Goal: Find specific page/section: Find specific page/section

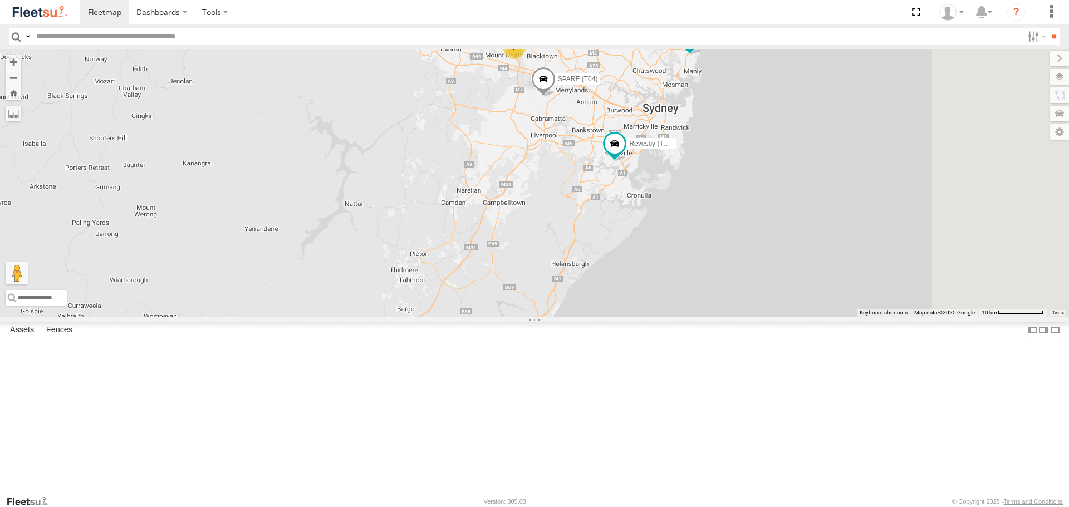
drag, startPoint x: 802, startPoint y: 288, endPoint x: 626, endPoint y: 130, distance: 236.9
click at [626, 130] on div "Brookvale (T10 - [PERSON_NAME]) Rural (T08 - [PERSON_NAME]) 2 Revesby (T07 - [P…" at bounding box center [534, 182] width 1069 height 267
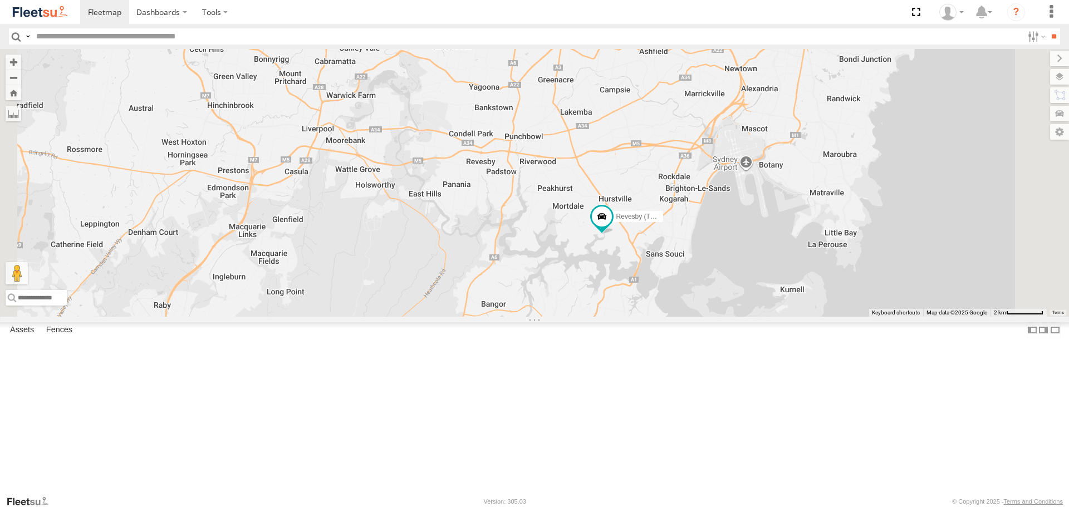
drag, startPoint x: 841, startPoint y: 348, endPoint x: 898, endPoint y: 291, distance: 80.3
click at [898, 292] on div "Brookvale (T10 - [PERSON_NAME]) Rural (T08 - [PERSON_NAME]) Revesby (T07 - [PER…" at bounding box center [534, 182] width 1069 height 267
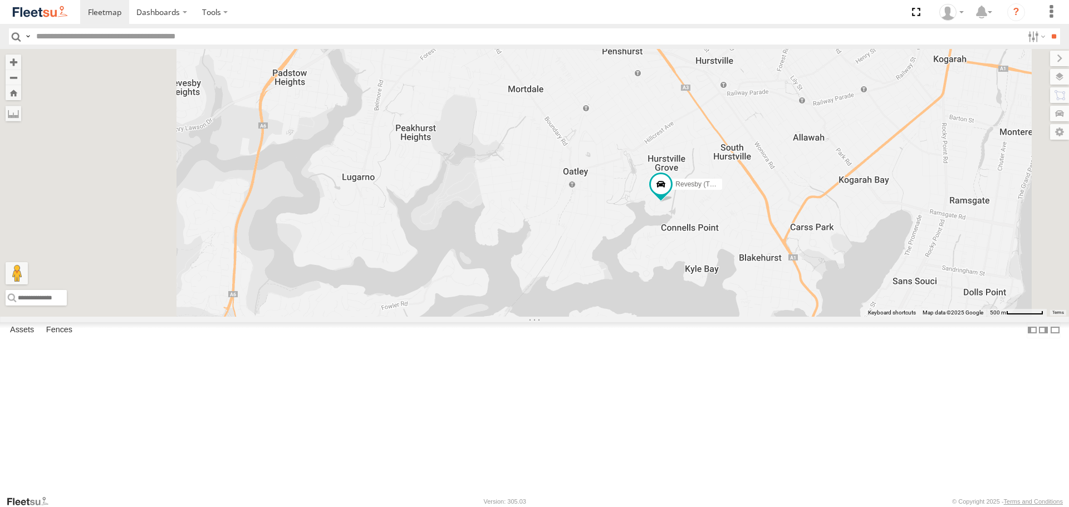
drag, startPoint x: 746, startPoint y: 234, endPoint x: 821, endPoint y: 390, distance: 173.2
click at [821, 316] on div "Brookvale (T10 - [PERSON_NAME]) Rural (T08 - [PERSON_NAME]) Revesby (T07 - [PER…" at bounding box center [534, 182] width 1069 height 267
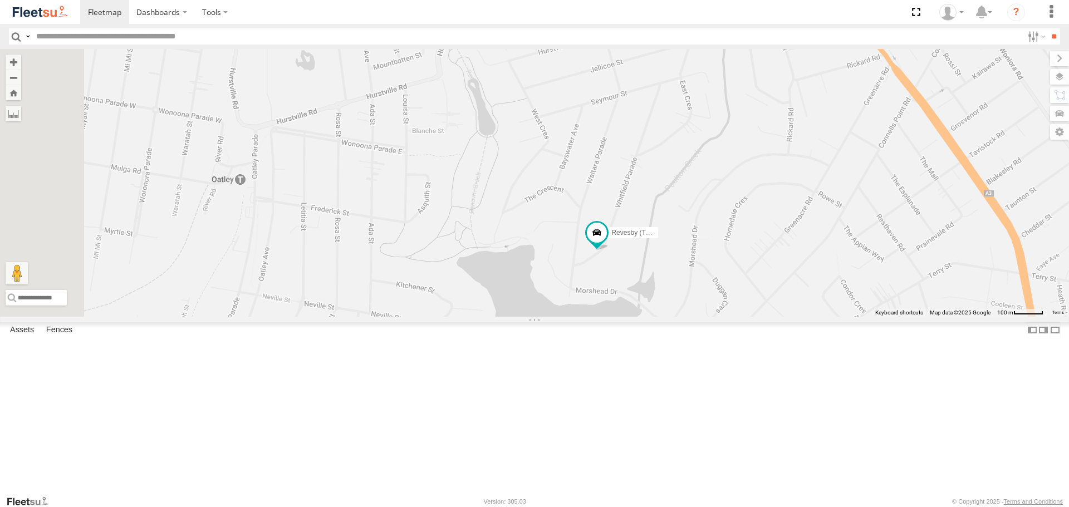
drag, startPoint x: 694, startPoint y: 132, endPoint x: 838, endPoint y: 341, distance: 253.6
click at [838, 316] on div "Brookvale (T10 - [PERSON_NAME]) Rural (T08 - [PERSON_NAME]) Revesby (T07 - [PER…" at bounding box center [534, 182] width 1069 height 267
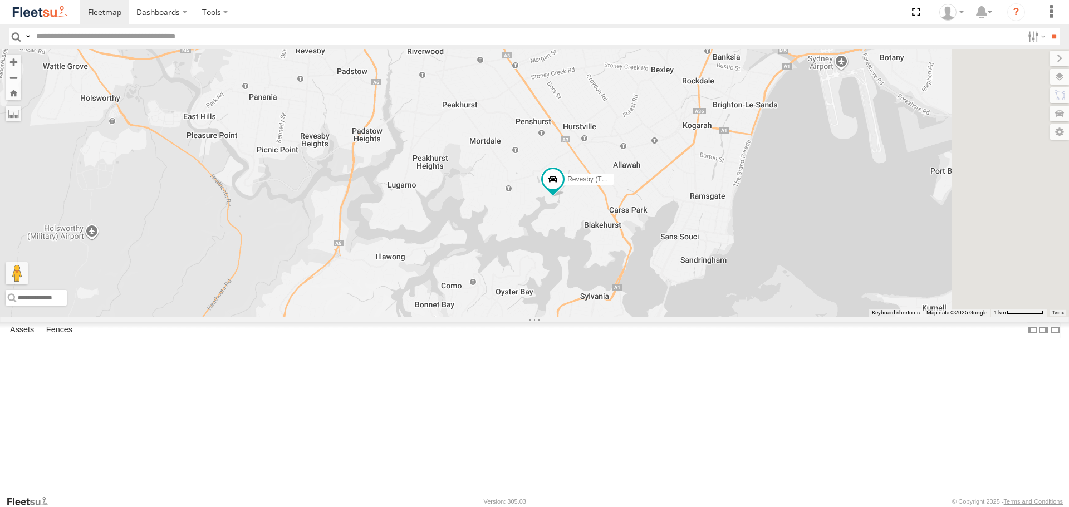
drag, startPoint x: 897, startPoint y: 372, endPoint x: 731, endPoint y: 304, distance: 179.4
click at [731, 304] on div "Brookvale (T10 - [PERSON_NAME]) Rural (T08 - [PERSON_NAME]) Revesby (T07 - [PER…" at bounding box center [534, 182] width 1069 height 267
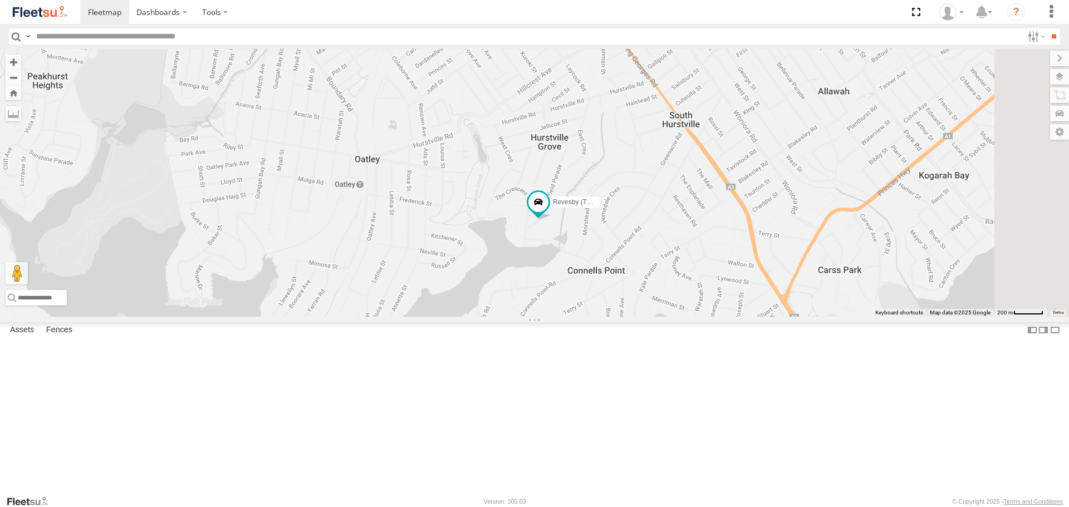
drag, startPoint x: 695, startPoint y: 299, endPoint x: 667, endPoint y: 396, distance: 100.8
click at [667, 316] on div "Brookvale (T10 - [PERSON_NAME]) Rural (T08 - [PERSON_NAME]) Revesby (T07 - [PER…" at bounding box center [534, 182] width 1069 height 267
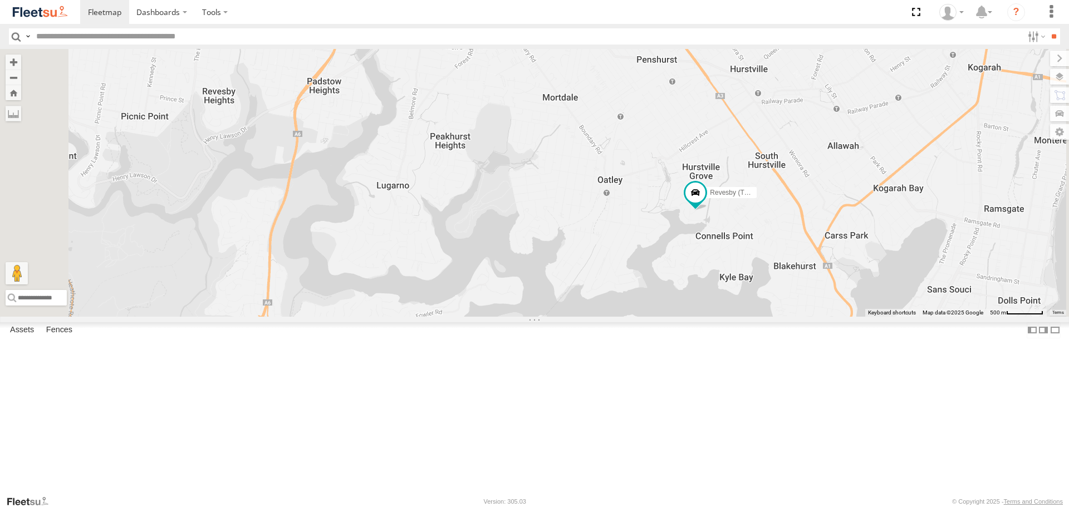
drag, startPoint x: 750, startPoint y: 304, endPoint x: 885, endPoint y: 339, distance: 139.8
click at [885, 316] on div "Brookvale (T10 - [PERSON_NAME]) Rural (T08 - [PERSON_NAME]) Revesby (T07 - [PER…" at bounding box center [534, 182] width 1069 height 267
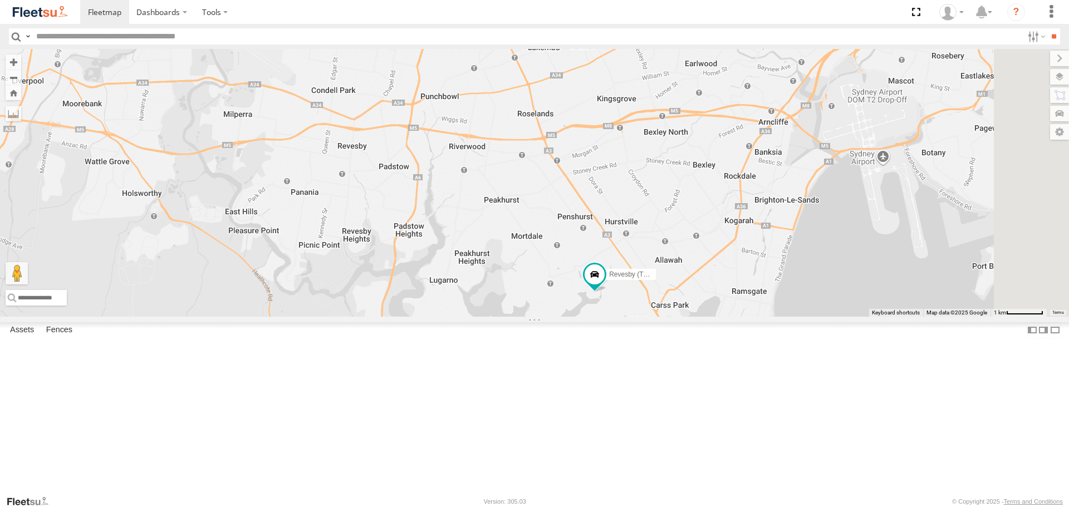
drag, startPoint x: 949, startPoint y: 328, endPoint x: 814, endPoint y: 401, distance: 153.6
click at [814, 316] on div "Brookvale (T10 - [PERSON_NAME]) Rural (T08 - [PERSON_NAME]) Revesby (T07 - [PER…" at bounding box center [534, 182] width 1069 height 267
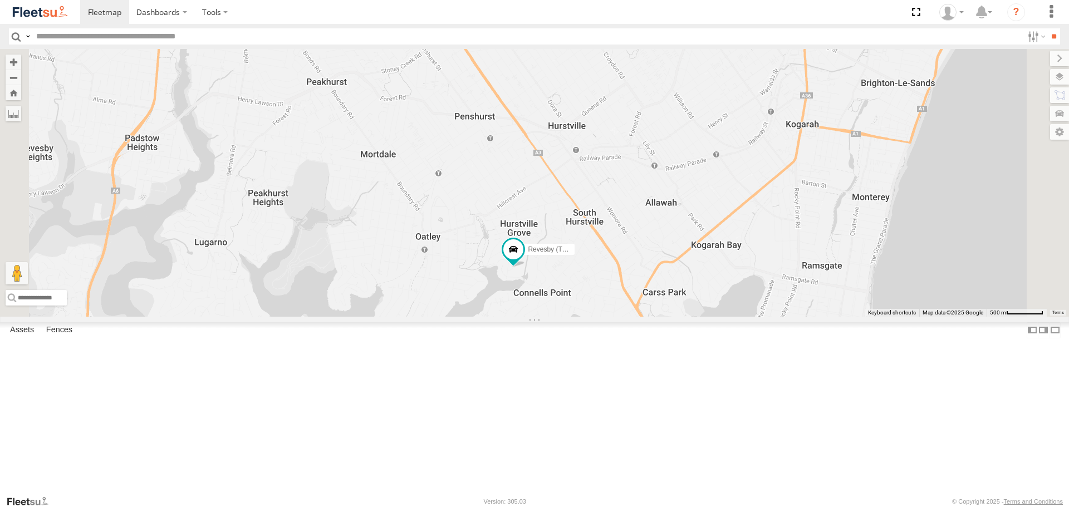
drag, startPoint x: 799, startPoint y: 390, endPoint x: 808, endPoint y: 349, distance: 41.5
click at [829, 316] on div "Brookvale (T10 - [PERSON_NAME]) Rural (T08 - [PERSON_NAME]) Revesby (T07 - [PER…" at bounding box center [534, 182] width 1069 height 267
